Goal: Task Accomplishment & Management: Use online tool/utility

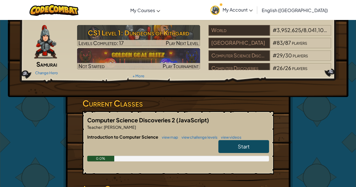
scroll to position [28, 0]
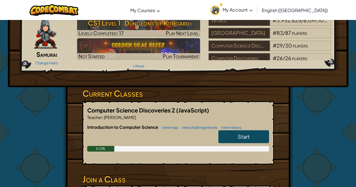
click at [239, 139] on span "Start" at bounding box center [244, 137] width 12 height 6
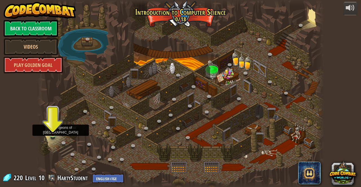
click at [52, 134] on img at bounding box center [52, 127] width 7 height 16
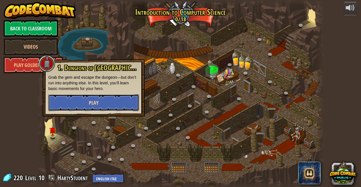
click at [76, 102] on button "Play" at bounding box center [93, 102] width 91 height 17
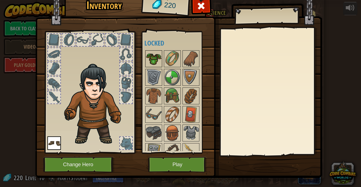
click at [150, 56] on img at bounding box center [154, 59] width 16 height 16
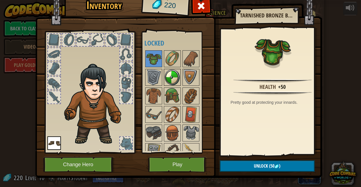
click at [167, 77] on img at bounding box center [172, 78] width 16 height 16
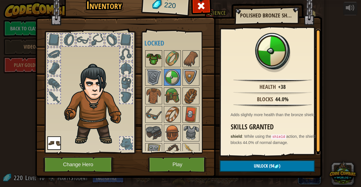
click at [154, 56] on img at bounding box center [154, 59] width 16 height 16
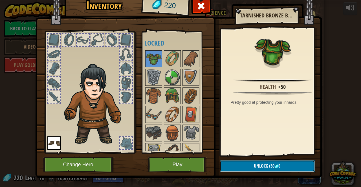
click at [271, 165] on span "(50" at bounding box center [271, 166] width 6 height 6
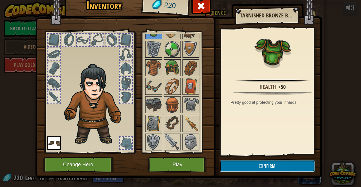
click at [259, 165] on button "Confirm" at bounding box center [266, 167] width 95 height 12
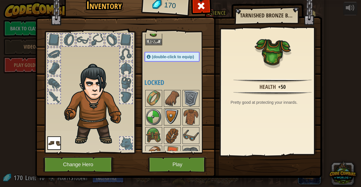
click at [164, 115] on img at bounding box center [172, 117] width 16 height 16
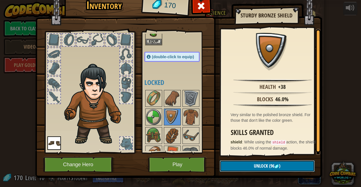
click at [265, 164] on span "Unlock" at bounding box center [261, 166] width 14 height 6
click at [269, 163] on button "Confirm" at bounding box center [266, 167] width 95 height 12
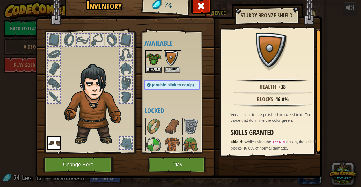
click at [176, 61] on img at bounding box center [172, 59] width 16 height 16
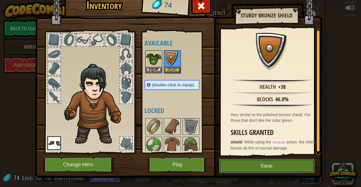
click at [278, 164] on button "Equip" at bounding box center [266, 166] width 95 height 14
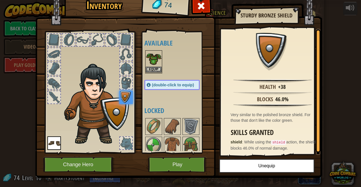
click at [152, 58] on img at bounding box center [154, 59] width 16 height 16
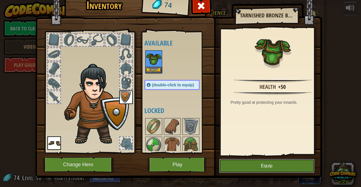
click at [267, 168] on button "Equip" at bounding box center [266, 166] width 95 height 14
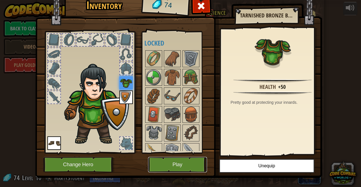
click at [179, 168] on button "Play" at bounding box center [177, 164] width 59 height 15
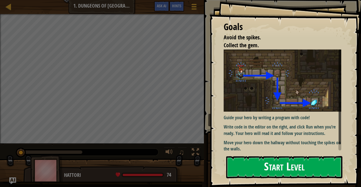
click at [251, 167] on button "Start Level" at bounding box center [284, 167] width 116 height 22
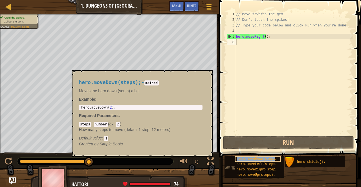
click at [261, 158] on span "hero.moveDown(steps);" at bounding box center [257, 159] width 43 height 4
type textarea "hero.moveDown(2);"
click at [66, 0] on body "Map Introduction to Computer Science 1. Dungeons of Kithgard Game Menu Done Hin…" at bounding box center [180, 0] width 361 height 0
click at [250, 43] on div "// Move towards the gem. // Don’t touch the spikes! // Type your code below and…" at bounding box center [293, 78] width 117 height 135
paste textarea "hero.moveDown(2);"
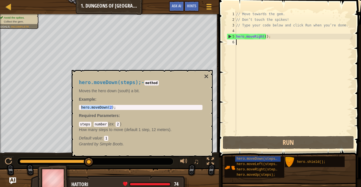
type textarea "hero.moveDown(2);"
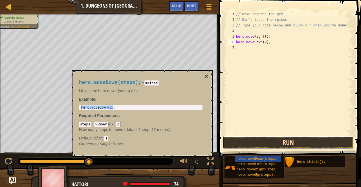
click at [278, 143] on button "Run" at bounding box center [288, 142] width 131 height 13
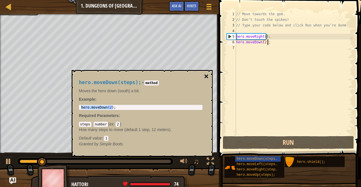
click at [206, 75] on button "×" at bounding box center [206, 77] width 5 height 8
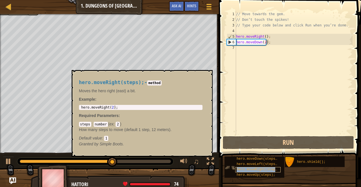
click at [269, 169] on span "hero.moveRight(steps);" at bounding box center [258, 170] width 45 height 4
type textarea "hero.moveRight(2);"
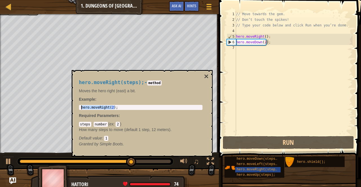
click at [63, 0] on body "Map Introduction to Computer Science 1. Dungeons of Kithgard Game Menu Done Hin…" at bounding box center [180, 0] width 361 height 0
click at [269, 45] on div "// Move towards the gem. // Don’t touch the spikes! // Type your code below and…" at bounding box center [293, 78] width 117 height 135
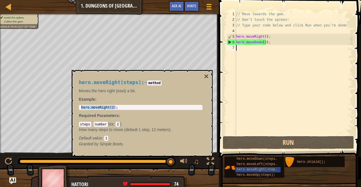
paste textarea "hero.moveRight(2);"
type textarea "hero.moveRight(2);"
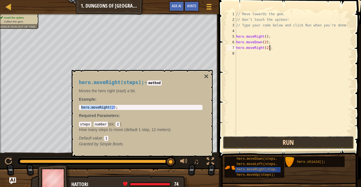
click at [284, 143] on button "Run" at bounding box center [288, 142] width 131 height 13
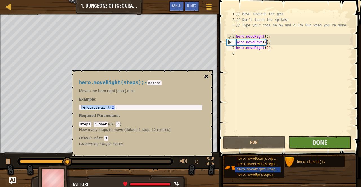
click at [207, 76] on button "×" at bounding box center [206, 77] width 5 height 8
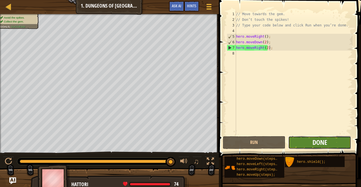
click at [313, 144] on span "Done" at bounding box center [319, 142] width 15 height 9
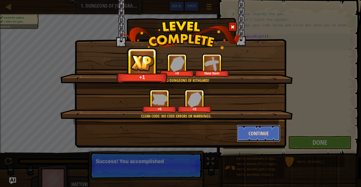
click at [269, 136] on button "Continue" at bounding box center [259, 133] width 44 height 17
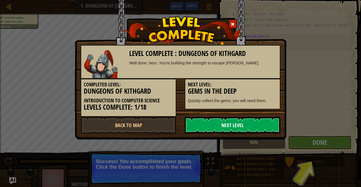
click at [238, 127] on link "Next Level" at bounding box center [233, 125] width 96 height 17
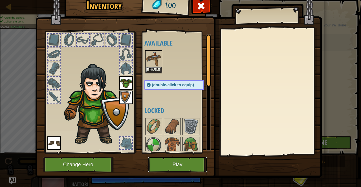
click at [178, 164] on button "Play" at bounding box center [177, 164] width 59 height 15
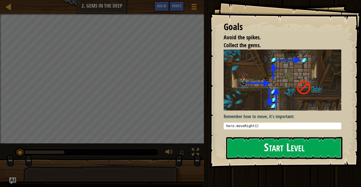
click at [270, 151] on button "Start Level" at bounding box center [284, 148] width 116 height 22
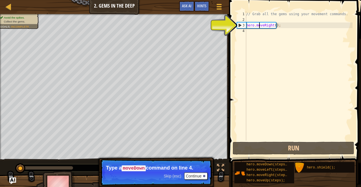
click at [260, 23] on div "// Grab all the gems using your movement commands. hero . moveRight ( ) ;" at bounding box center [298, 81] width 107 height 141
click at [273, 25] on div "// Grab all the gems using your movement commands. hero . moveRight ( ) ;" at bounding box center [298, 81] width 107 height 141
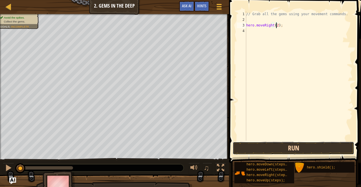
click at [292, 145] on button "Run" at bounding box center [292, 148] width 121 height 13
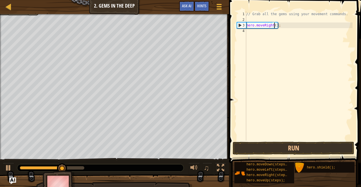
type textarea "hero.moveRight(1);"
click at [281, 99] on div "// Grab all the gems using your movement commands. hero . moveRight ( 1 ) ;" at bounding box center [298, 81] width 107 height 141
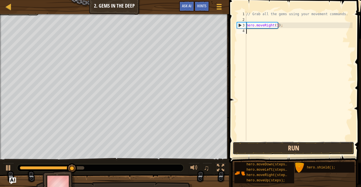
click at [272, 149] on button "Run" at bounding box center [292, 148] width 121 height 13
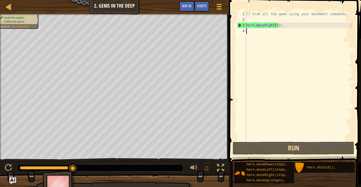
click at [284, 26] on div "// Grab all the gems using your movement commands. hero . moveRight ( 1 ) ;" at bounding box center [298, 81] width 107 height 141
type textarea "hero.moveRight(1);"
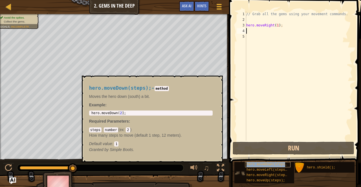
click at [258, 165] on span "hero.moveDown(steps);" at bounding box center [267, 165] width 43 height 4
type textarea "hero.moveDown(2);"
drag, startPoint x: 126, startPoint y: 114, endPoint x: 83, endPoint y: 112, distance: 42.9
click at [83, 112] on div "hero.moveDown(steps); - method Moves the hero down (south) a bit. Example : her…" at bounding box center [152, 119] width 141 height 87
click at [250, 32] on div "// Grab all the gems using your movement commands. hero . moveRight ( 1 ) ;" at bounding box center [298, 81] width 107 height 141
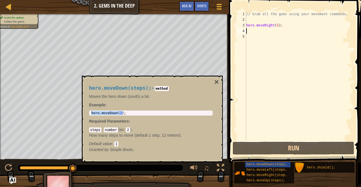
paste textarea "hero.moveDown(2);"
type textarea "hero.moveDown(2);"
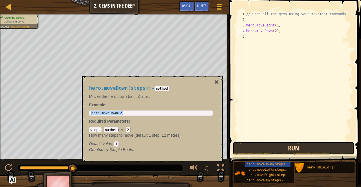
click at [305, 147] on button "Run" at bounding box center [292, 148] width 121 height 13
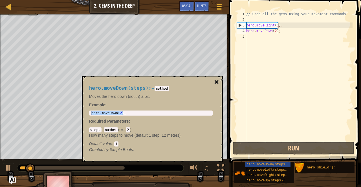
click at [216, 83] on button "×" at bounding box center [216, 82] width 5 height 8
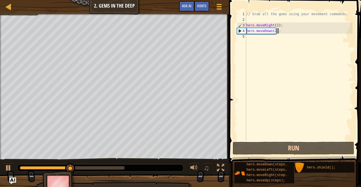
click at [281, 31] on div "// Grab all the gems using your movement commands. hero . moveRight ( 1 ) ; her…" at bounding box center [298, 81] width 107 height 141
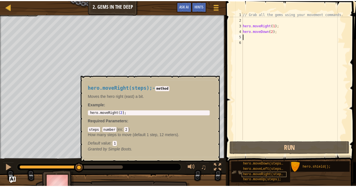
scroll to position [4, 0]
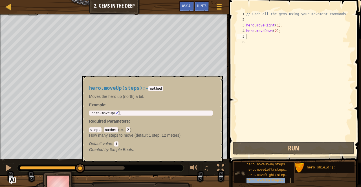
click at [268, 179] on span "hero.moveUp(steps);" at bounding box center [265, 181] width 39 height 4
type textarea "hero.moveUp(2);"
drag, startPoint x: 123, startPoint y: 113, endPoint x: 81, endPoint y: 115, distance: 41.5
click at [82, 115] on div "hero.moveUp(steps); - method Moves the hero up (north) a bit. Example : hero.mo…" at bounding box center [152, 119] width 141 height 87
click at [247, 37] on div "// Grab all the gems using your movement commands. hero . moveRight ( 1 ) ; her…" at bounding box center [298, 81] width 107 height 141
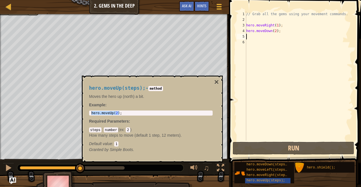
paste textarea "hero.moveUp(2);"
type textarea "hero.moveUp(2);"
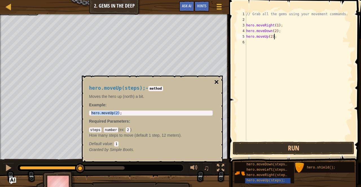
click at [217, 80] on button "×" at bounding box center [216, 82] width 5 height 8
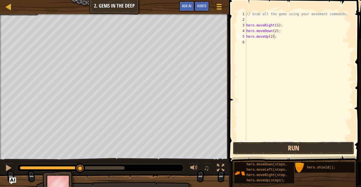
click at [281, 149] on button "Run" at bounding box center [292, 148] width 121 height 13
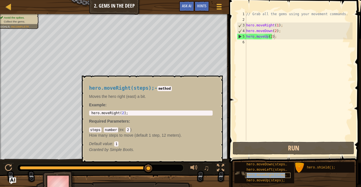
click at [258, 174] on span "hero.moveRight(steps);" at bounding box center [268, 176] width 45 height 4
type textarea "hero.moveRight(2);"
click at [53, 0] on body "Map Introduction to Computer Science 2. Gems in the Deep Game Menu Done Hints A…" at bounding box center [180, 0] width 361 height 0
click at [275, 38] on div "// Grab all the gems using your movement commands. hero . moveRight ( 1 ) ; her…" at bounding box center [298, 81] width 107 height 141
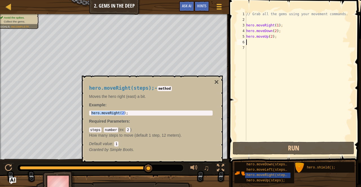
paste textarea "hero.moveRight(2);"
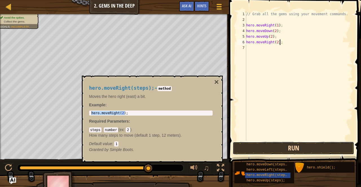
click at [282, 149] on button "Run" at bounding box center [292, 148] width 121 height 13
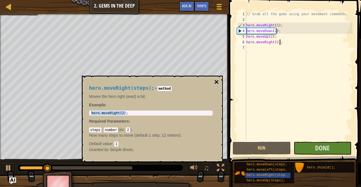
click at [216, 79] on button "×" at bounding box center [216, 82] width 5 height 8
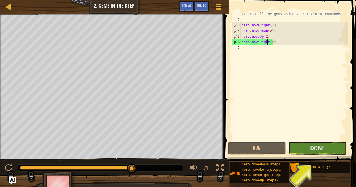
click at [271, 42] on div "// Grab all the gems using your movement commands. hero . moveRight ( 1 ) ; her…" at bounding box center [294, 81] width 107 height 141
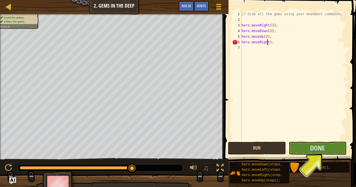
type textarea "hero.moveRight1);"
click at [288, 69] on div "// Grab all the gems using your movement commands. hero . moveRight ( 1 ) ; her…" at bounding box center [294, 81] width 107 height 141
click at [267, 43] on div "// Grab all the gems using your movement commands. hero . moveRight ( 1 ) ; her…" at bounding box center [294, 81] width 107 height 141
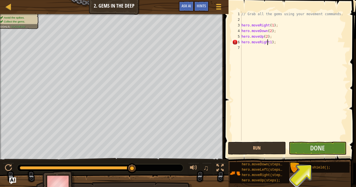
type textarea "hero.moveRight(1);"
click at [295, 126] on div "// Grab all the gems using your movement commands. hero . moveRight ( 1 ) ; her…" at bounding box center [294, 81] width 107 height 141
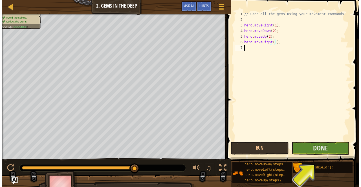
scroll to position [3, 0]
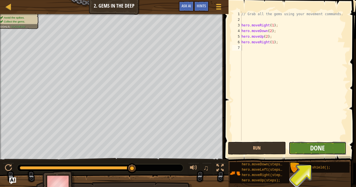
click at [316, 147] on span "Done" at bounding box center [317, 148] width 15 height 9
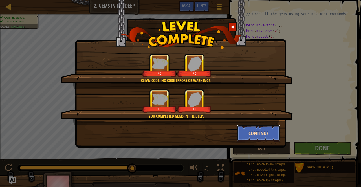
click at [267, 134] on button "Continue" at bounding box center [259, 133] width 44 height 17
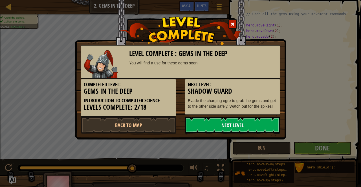
click at [254, 128] on link "Next Level" at bounding box center [233, 125] width 96 height 17
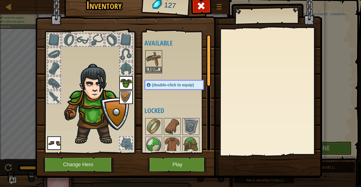
click at [149, 56] on img at bounding box center [154, 59] width 16 height 16
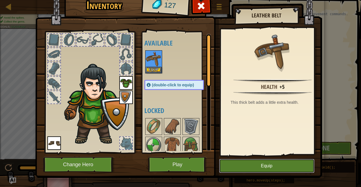
click at [264, 167] on button "Equip" at bounding box center [266, 166] width 95 height 14
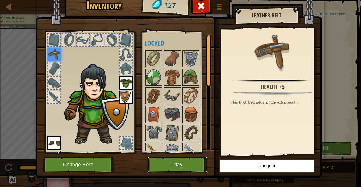
click at [181, 165] on button "Play" at bounding box center [177, 164] width 59 height 15
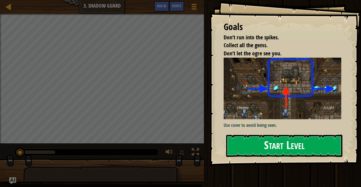
click at [281, 141] on button "Start Level" at bounding box center [284, 146] width 116 height 22
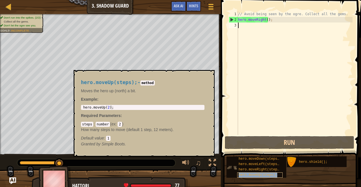
click at [256, 174] on span "hero.moveUp(steps);" at bounding box center [257, 175] width 39 height 4
type textarea "hero.moveUp(2);"
click at [37, 0] on body "Map Introduction to Computer Science 3. Shadow Guard Game Menu Done Hints Ask A…" at bounding box center [180, 0] width 361 height 0
click at [244, 25] on div "// Avoid being seen by the ogre. Collect all the gems. hero . moveRight ( ) ;" at bounding box center [295, 78] width 116 height 135
paste textarea "hero.moveUp(2);"
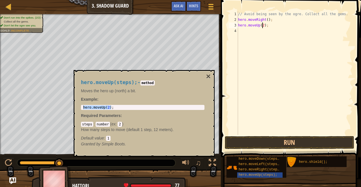
click at [261, 26] on div "// Avoid being seen by the ogre. Collect all the gems. hero . moveRight ( ) ; h…" at bounding box center [295, 78] width 116 height 135
type textarea "hero.moveUp(1);"
click at [267, 28] on div "// Avoid being seen by the ogre. Collect all the gems. hero . moveRight ( ) ; h…" at bounding box center [295, 78] width 116 height 135
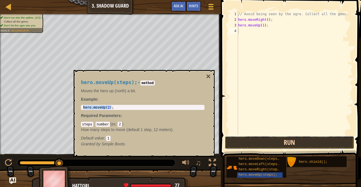
click at [271, 141] on button "Run" at bounding box center [289, 142] width 129 height 13
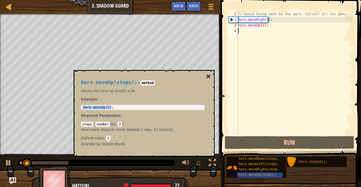
click at [209, 77] on button "×" at bounding box center [208, 77] width 5 height 8
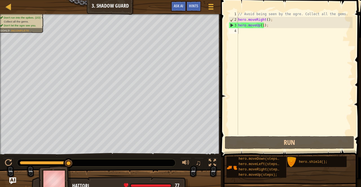
type textarea "hero.moveUp(1);"
click at [268, 26] on div "// Avoid being seen by the ogre. Collect all the gems. hero . moveRight ( ) ; h…" at bounding box center [295, 78] width 116 height 135
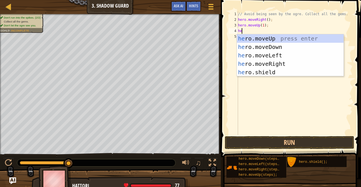
type textarea "her"
click at [283, 64] on div "her o.moveUp press enter her o.moveDown press enter her o.moveLeft press enter …" at bounding box center [290, 63] width 107 height 59
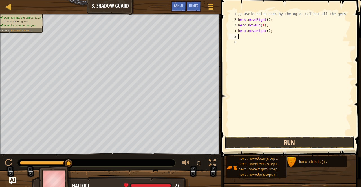
click at [270, 143] on button "Run" at bounding box center [289, 142] width 129 height 13
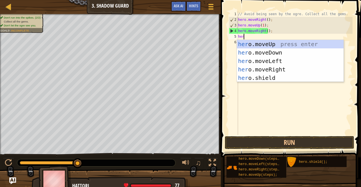
type textarea "hero"
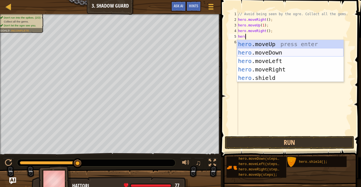
click at [263, 50] on div "hero .moveUp press enter hero .moveDown press enter hero .moveLeft press enter …" at bounding box center [290, 69] width 107 height 59
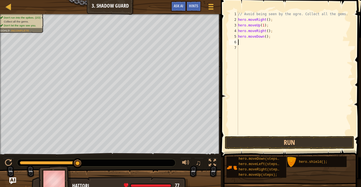
scroll to position [3, 0]
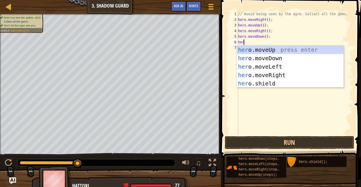
type textarea "hero"
click at [285, 77] on div "hero .moveUp press enter hero .moveDown press enter hero .moveLeft press enter …" at bounding box center [290, 75] width 107 height 59
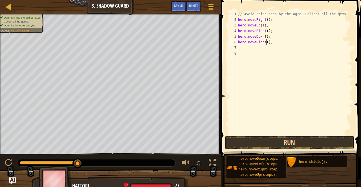
click at [265, 43] on div "// Avoid being seen by the ogre. Collect all the gems. hero . moveRight ( ) ; h…" at bounding box center [295, 78] width 116 height 135
type textarea "hero.moveRight(3);"
click at [252, 46] on div "// Avoid being seen by the ogre. Collect all the gems. hero . moveRight ( ) ; h…" at bounding box center [295, 78] width 116 height 135
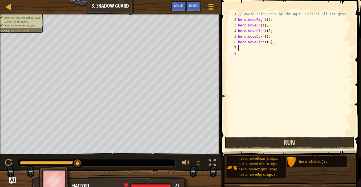
click at [266, 145] on button "Run" at bounding box center [289, 142] width 129 height 13
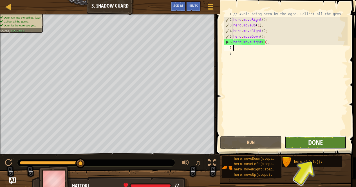
click at [317, 145] on span "Done" at bounding box center [316, 142] width 15 height 9
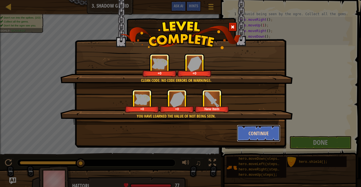
click at [251, 132] on button "Continue" at bounding box center [259, 133] width 44 height 17
